Goal: Information Seeking & Learning: Learn about a topic

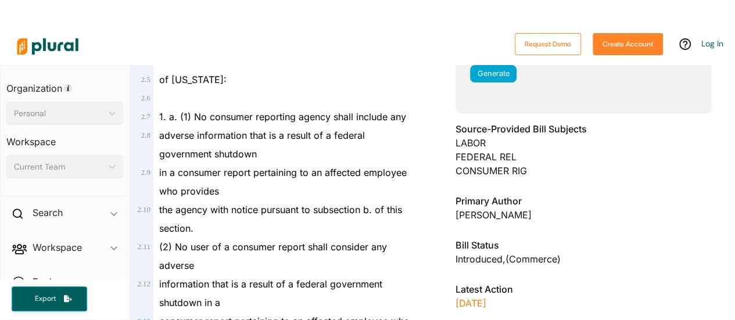
scroll to position [306, 0]
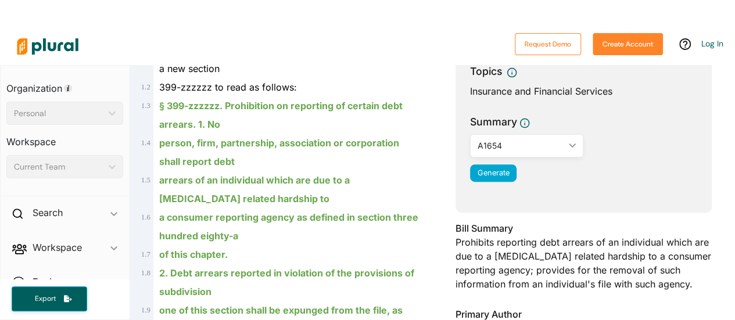
scroll to position [178, 0]
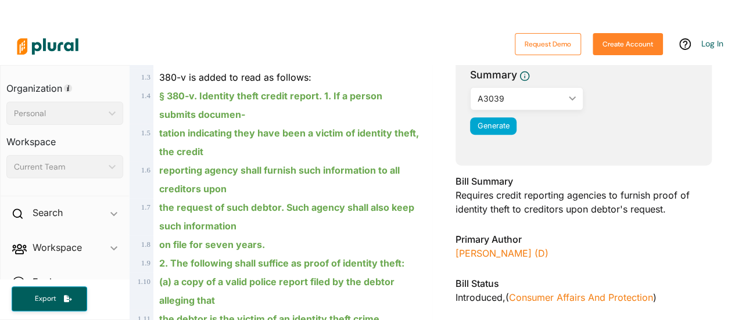
scroll to position [299, 0]
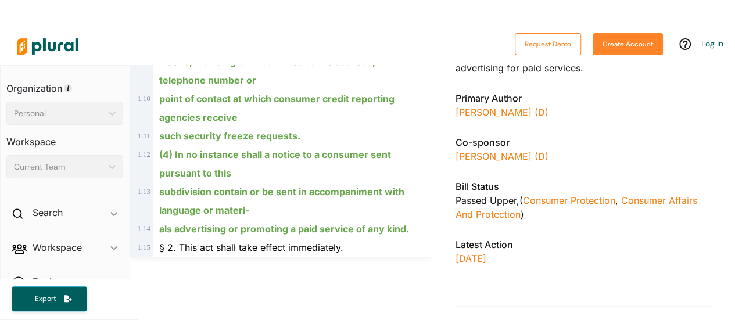
scroll to position [462, 0]
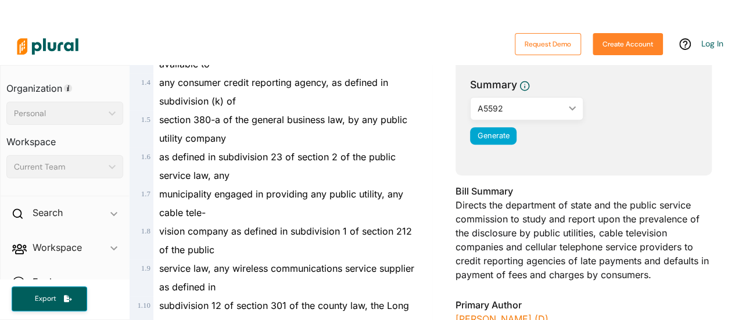
scroll to position [332, 0]
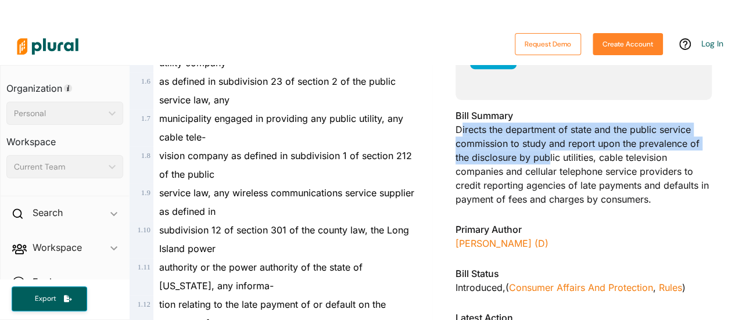
drag, startPoint x: 455, startPoint y: 129, endPoint x: 543, endPoint y: 164, distance: 94.4
click at [543, 164] on div "Bill Summary Directs the department of state and the public service commission …" at bounding box center [584, 161] width 256 height 105
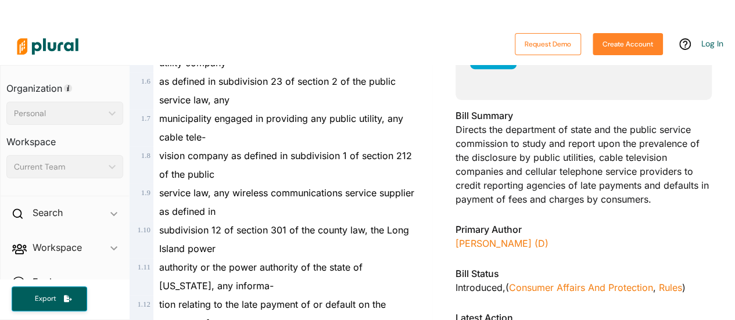
click at [592, 195] on div "Bill Summary Directs the department of state and the public service commission …" at bounding box center [584, 161] width 256 height 105
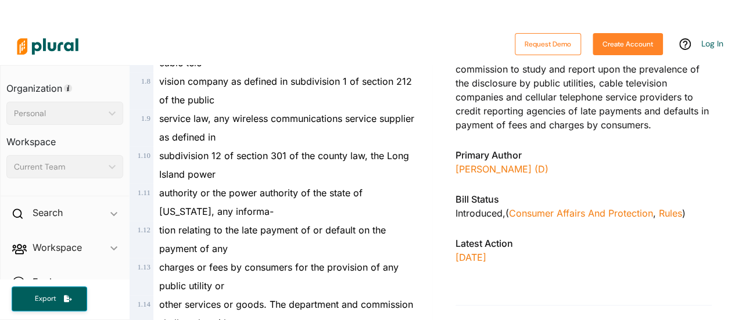
scroll to position [0, 0]
